Goal: Browse casually

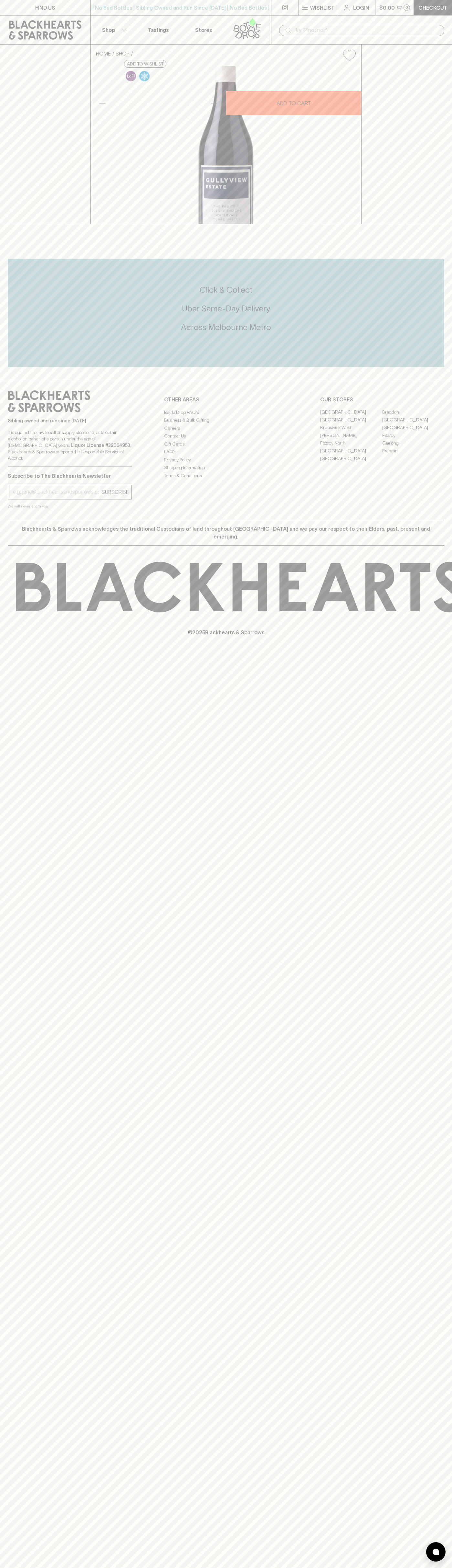
click at [113, 18] on button "Shop" at bounding box center [113, 29] width 45 height 29
click at [442, 43] on div at bounding box center [226, 784] width 452 height 1568
click at [377, 1567] on html "FIND US | No Bad Bottles | Sibling Owned and Run Since 2006 | No Bad Bottles | …" at bounding box center [226, 784] width 452 height 1568
click at [26, 738] on div at bounding box center [226, 784] width 452 height 1568
